Goal: Information Seeking & Learning: Learn about a topic

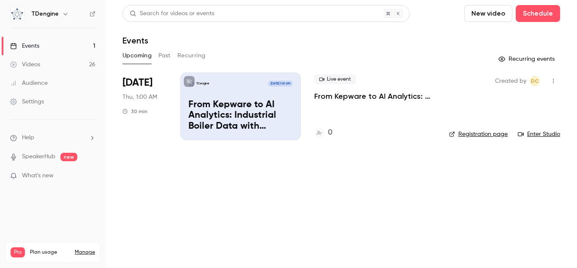
click at [165, 55] on button "Past" at bounding box center [164, 56] width 12 height 14
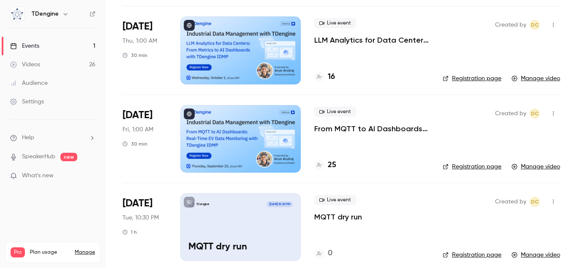
scroll to position [48, 0]
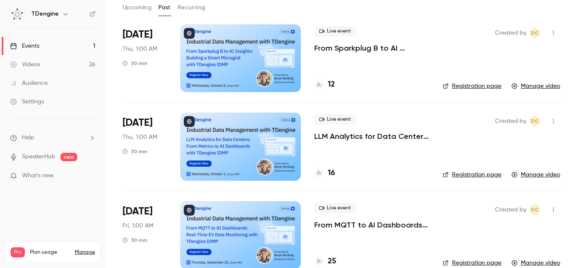
click at [349, 138] on p "LLM Analytics for Data Centers: From Metrics to AI Dashboards with TDengine IDMP" at bounding box center [371, 136] width 115 height 10
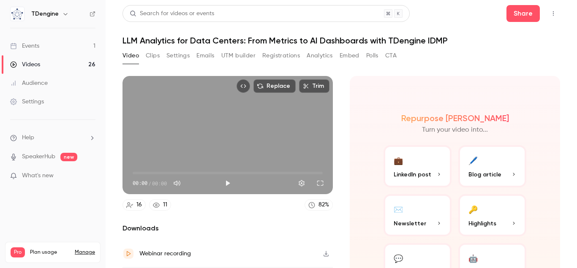
click at [199, 55] on button "Emails" at bounding box center [205, 56] width 18 height 14
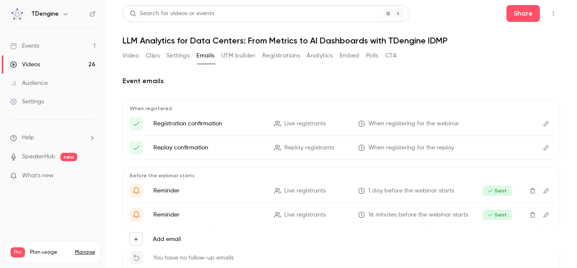
click at [128, 57] on button "Video" at bounding box center [131, 56] width 16 height 14
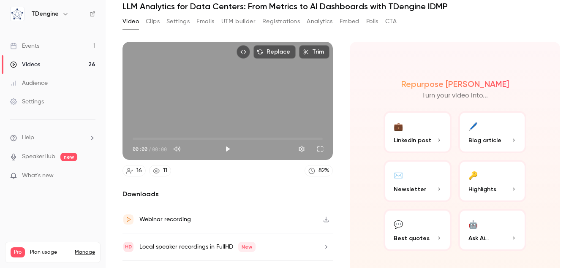
scroll to position [54, 0]
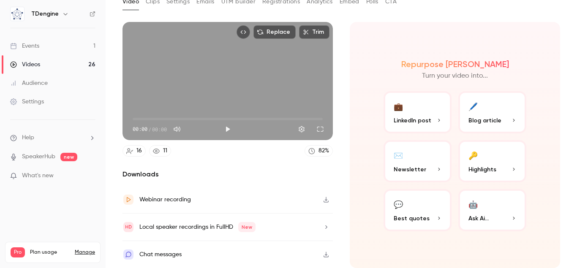
click at [323, 201] on icon "button" at bounding box center [326, 200] width 7 height 6
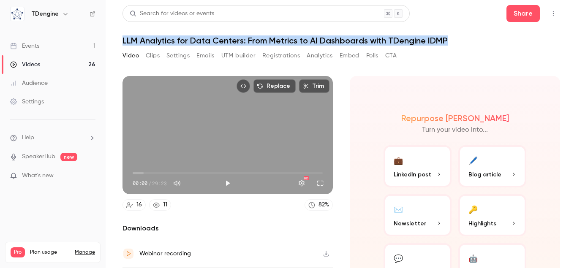
drag, startPoint x: 122, startPoint y: 41, endPoint x: 502, endPoint y: 48, distance: 379.9
click at [502, 48] on main "Search for videos or events Share LLM Analytics for Data Centers: From Metrics …" at bounding box center [342, 134] width 472 height 268
copy h1 "LLM Analytics for Data Centers: From Metrics to AI Dashboards with TDengine IDMP"
